Goal: Find specific page/section: Find specific page/section

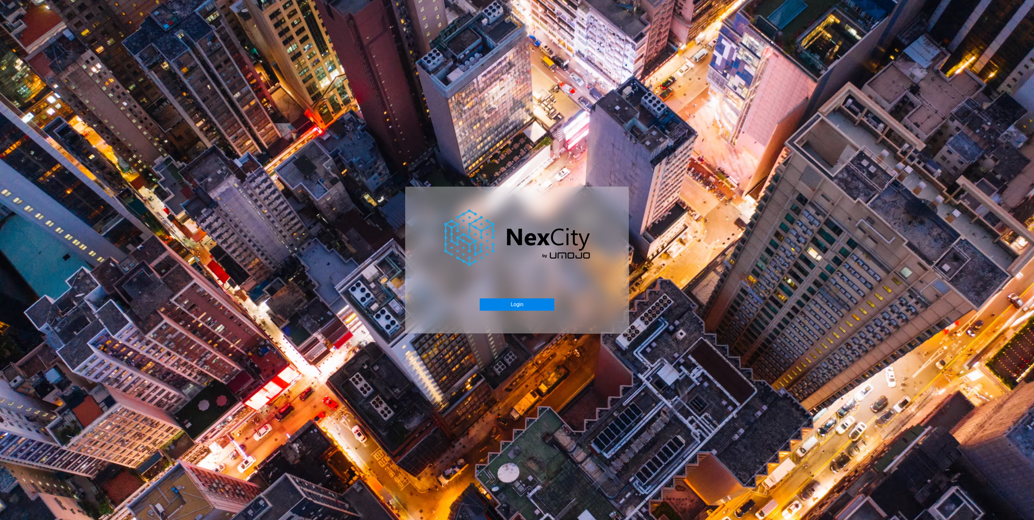
click at [523, 305] on button "Login" at bounding box center [517, 304] width 74 height 12
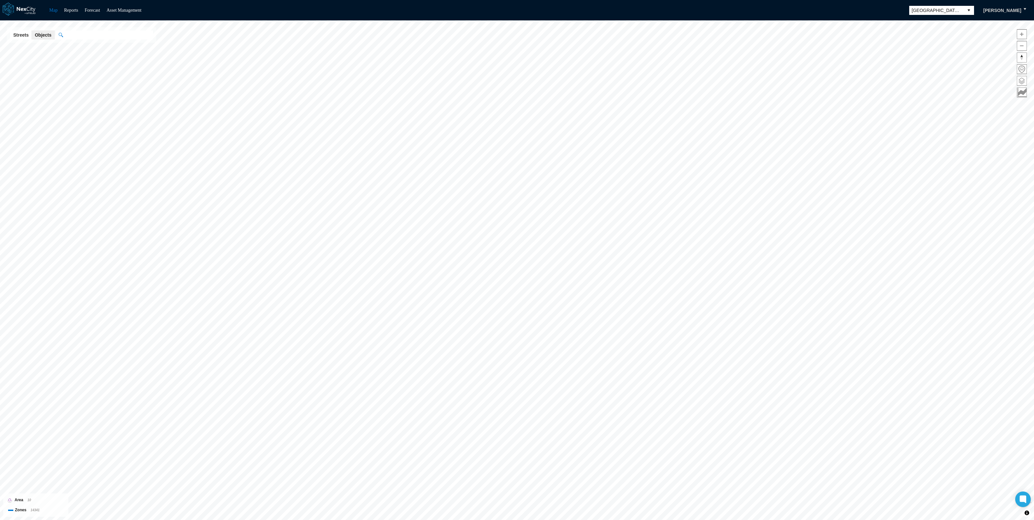
click at [1024, 79] on span at bounding box center [1021, 80] width 9 height 9
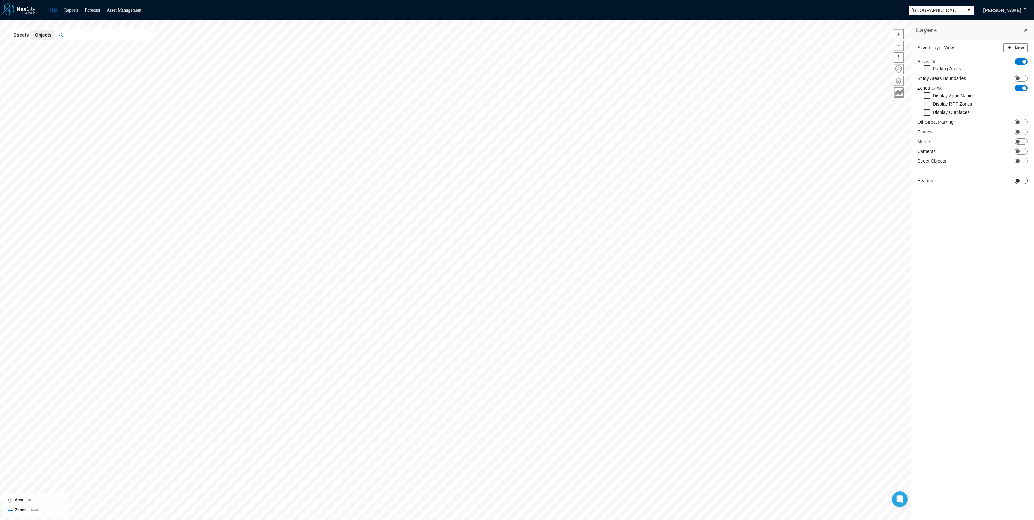
click at [1018, 183] on span at bounding box center [1018, 181] width 4 height 4
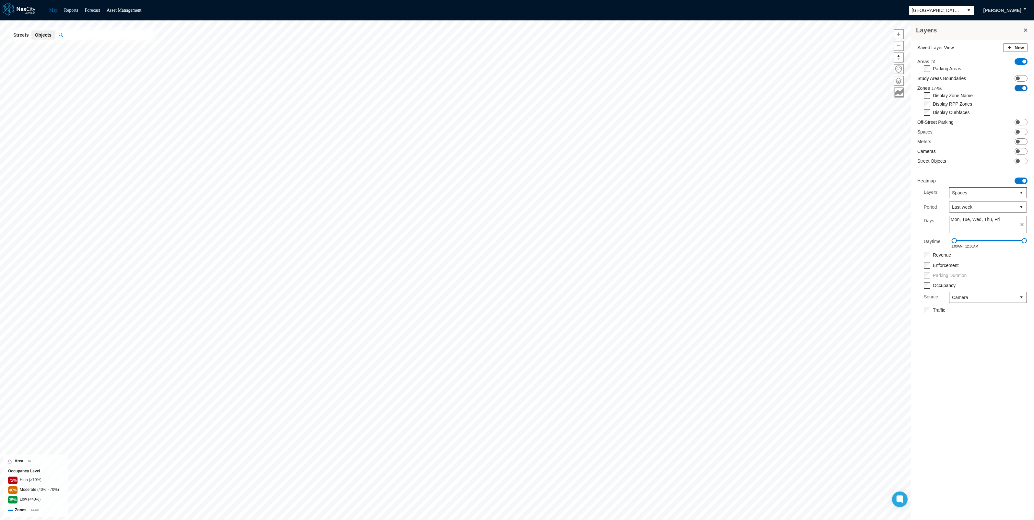
click at [1022, 87] on span at bounding box center [1024, 88] width 4 height 4
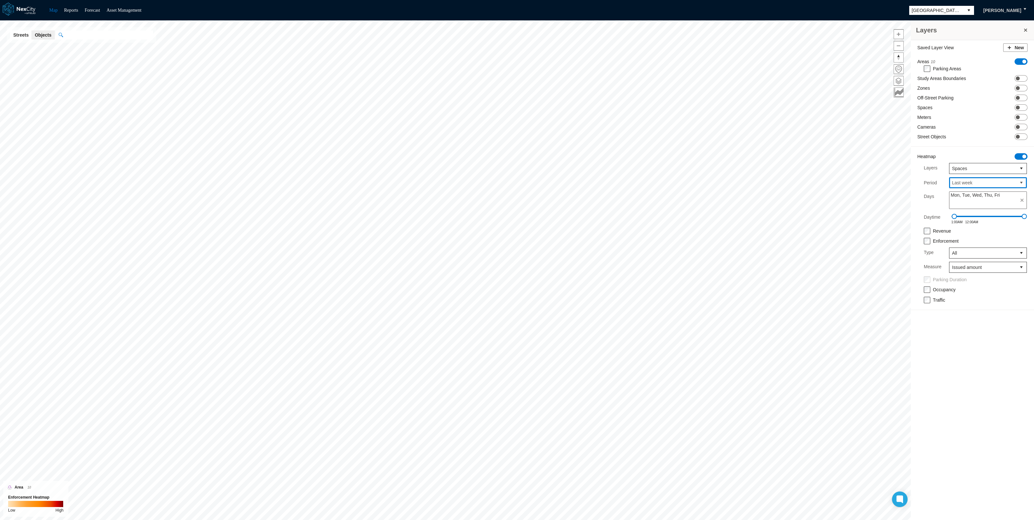
click at [980, 181] on span "Last week" at bounding box center [983, 183] width 62 height 6
click at [966, 240] on span "Last year" at bounding box center [960, 241] width 19 height 6
click at [974, 165] on span "Spaces" at bounding box center [983, 168] width 62 height 6
click at [967, 178] on li "Zones" at bounding box center [988, 180] width 78 height 12
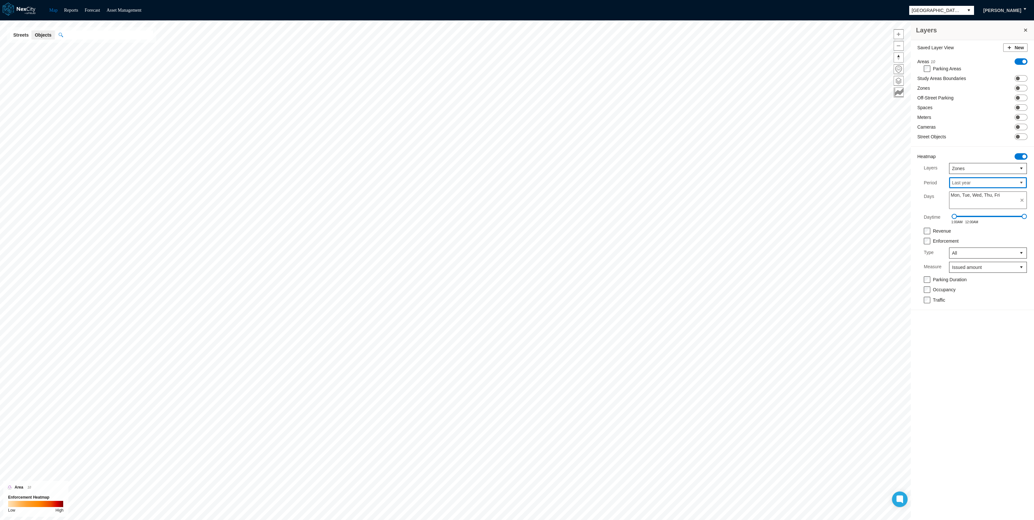
click at [971, 183] on span "Last year" at bounding box center [983, 183] width 62 height 6
click at [966, 196] on li "This month" at bounding box center [988, 201] width 78 height 12
click at [970, 180] on span "This month" at bounding box center [983, 183] width 62 height 6
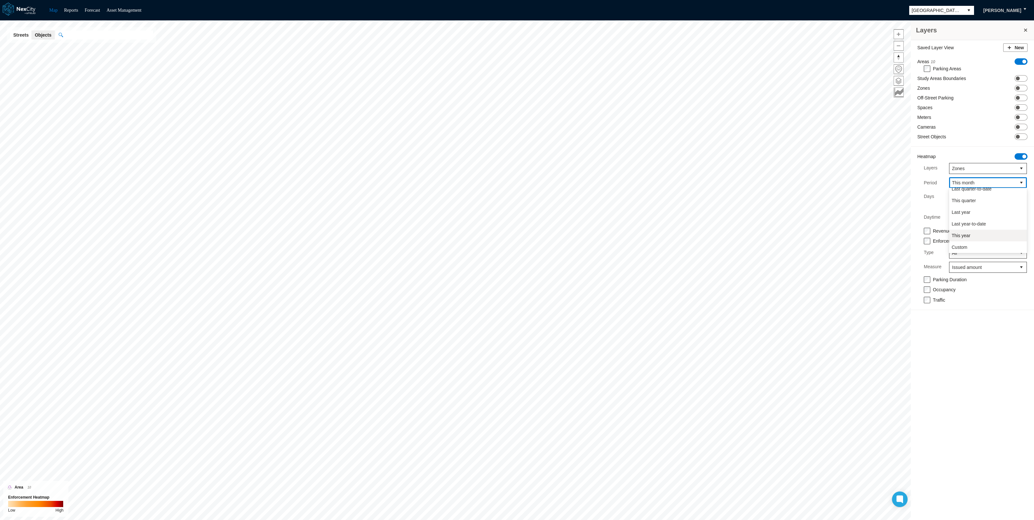
click at [964, 236] on span "This year" at bounding box center [960, 235] width 19 height 6
click at [967, 166] on span "Zones" at bounding box center [983, 168] width 62 height 6
click at [964, 189] on span "Meters" at bounding box center [958, 191] width 14 height 6
click at [968, 267] on span "Issued amount" at bounding box center [983, 267] width 62 height 6
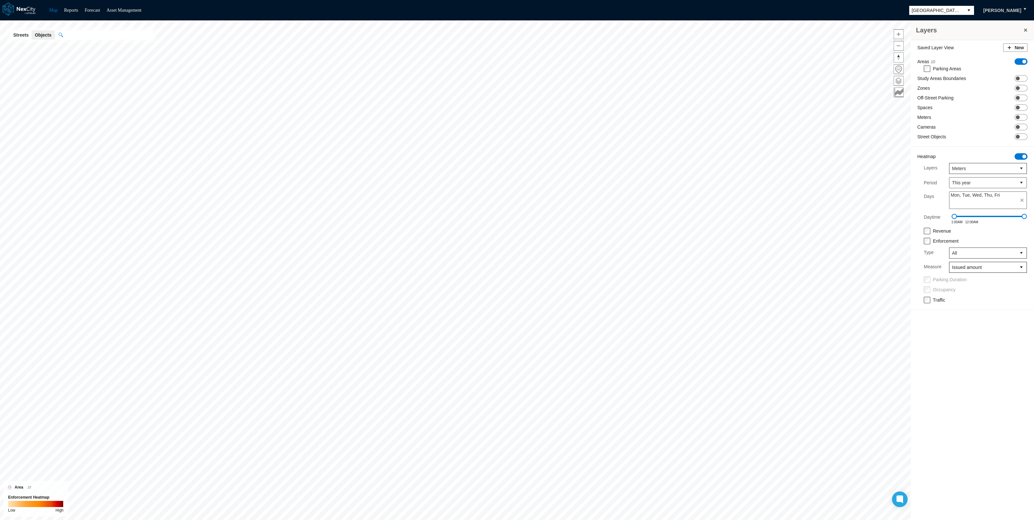
click at [968, 266] on span "Issued amount" at bounding box center [983, 267] width 62 height 6
click at [969, 289] on span "Violations count" at bounding box center [967, 290] width 32 height 6
click at [925, 287] on div "Occupancy" at bounding box center [975, 289] width 103 height 7
click at [1019, 87] on span "ON OFF" at bounding box center [1020, 88] width 13 height 6
